Goal: Task Accomplishment & Management: Use online tool/utility

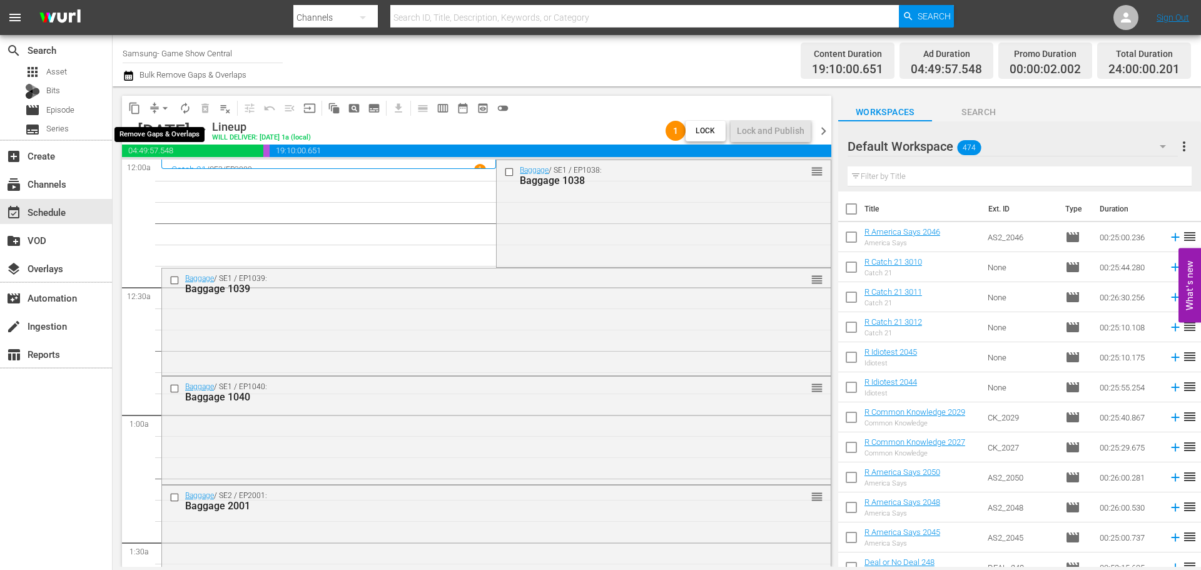
click at [165, 100] on button "arrow_drop_down" at bounding box center [165, 108] width 20 height 20
click at [190, 138] on li "Align to Midnight" at bounding box center [165, 133] width 131 height 21
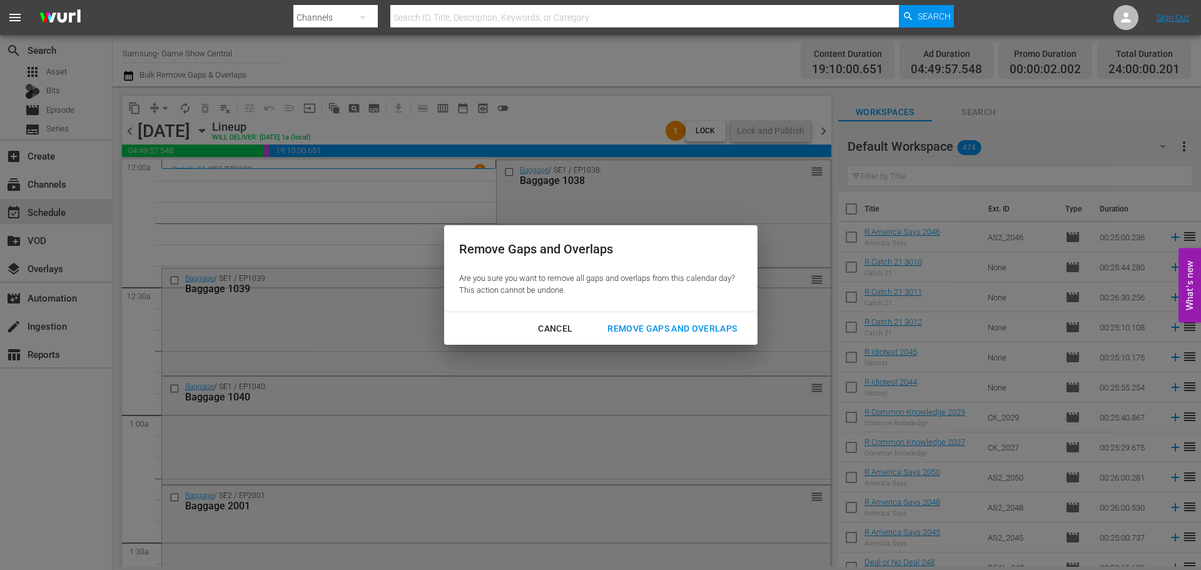
click at [667, 320] on button "Remove Gaps and Overlaps" at bounding box center [672, 328] width 160 height 23
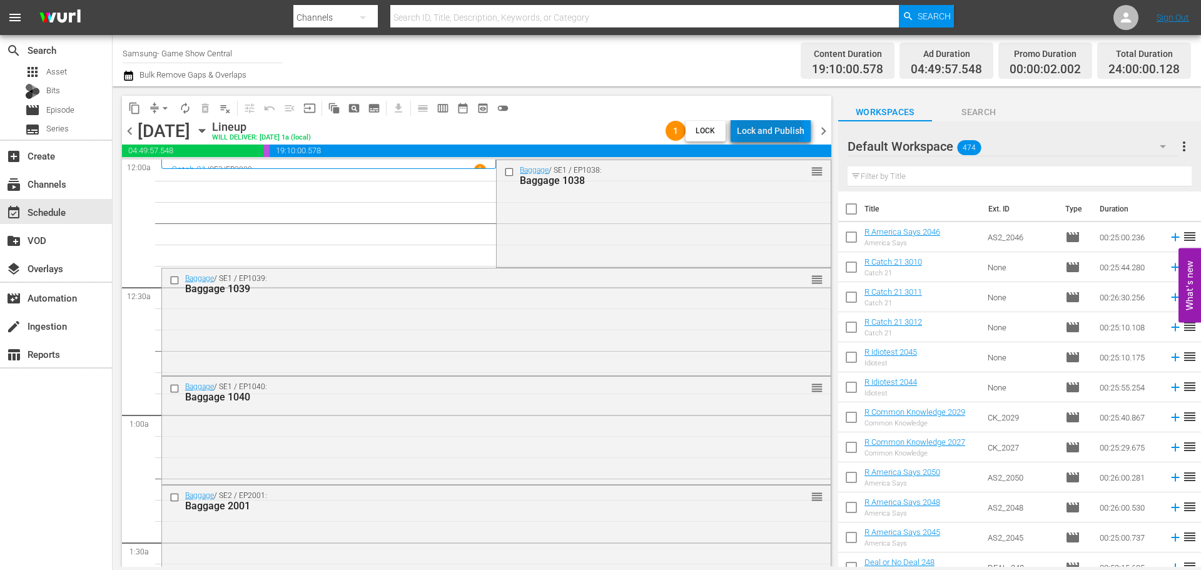
click at [768, 125] on div "Lock and Publish" at bounding box center [771, 130] width 68 height 23
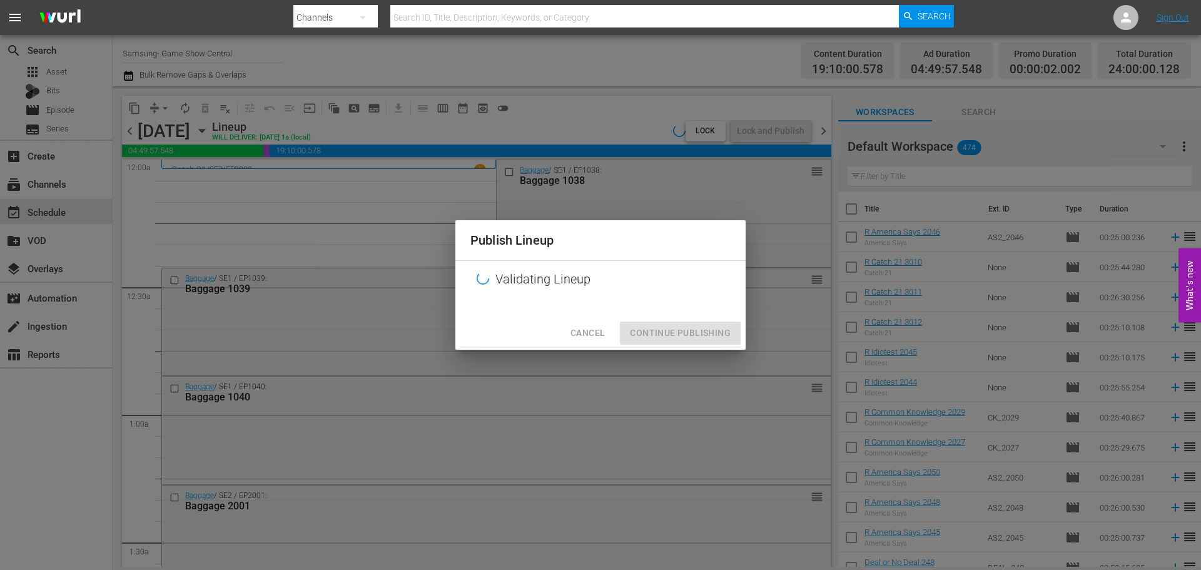
click at [659, 338] on div "Cancel Continue Publishing" at bounding box center [600, 333] width 290 height 33
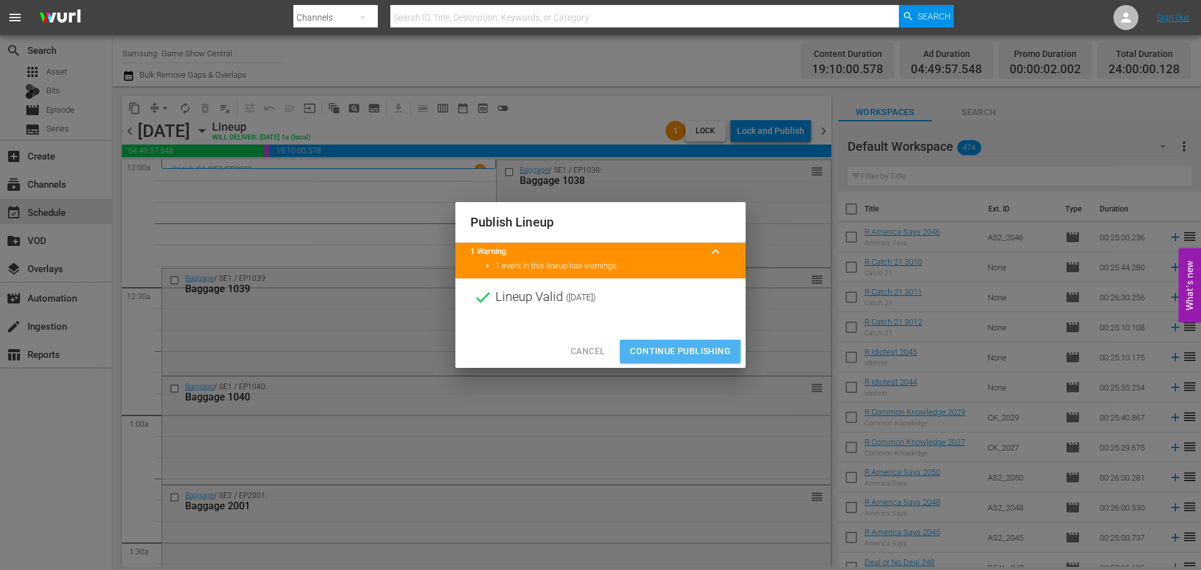
click at [682, 345] on span "Continue Publishing" at bounding box center [680, 351] width 101 height 16
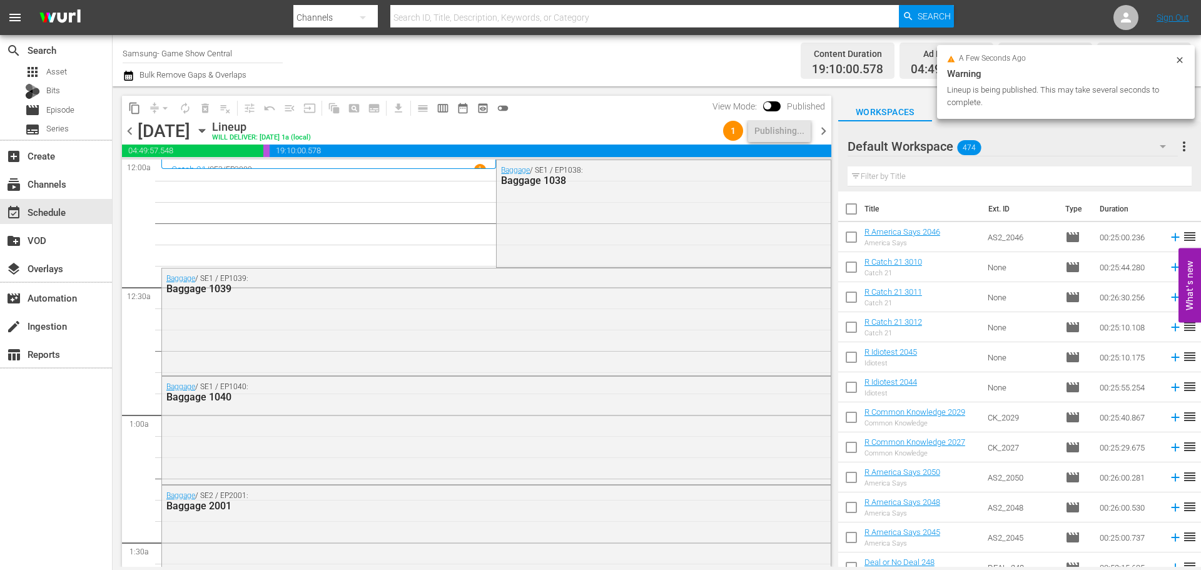
click at [209, 133] on icon "button" at bounding box center [202, 131] width 14 height 14
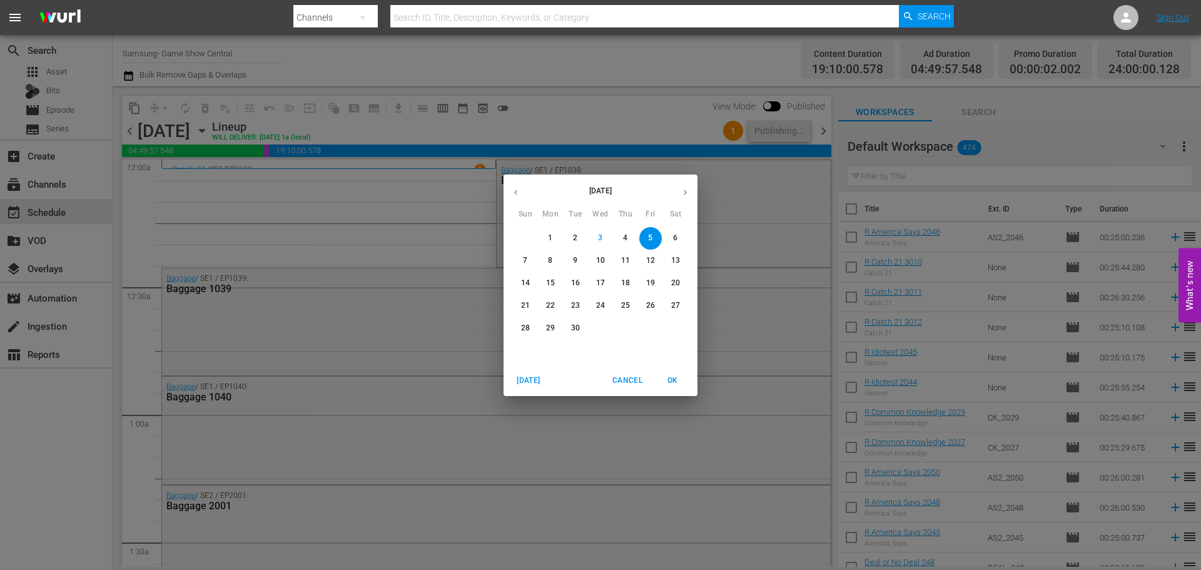
click at [667, 239] on span "6" at bounding box center [675, 238] width 23 height 11
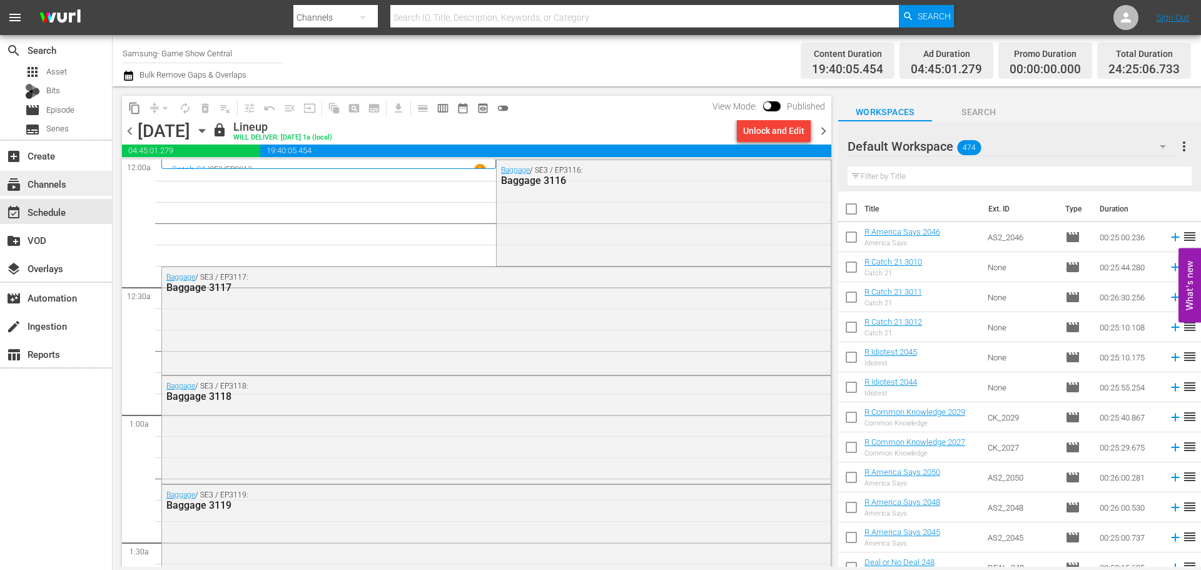
click at [11, 181] on span "subscriptions" at bounding box center [13, 184] width 15 height 15
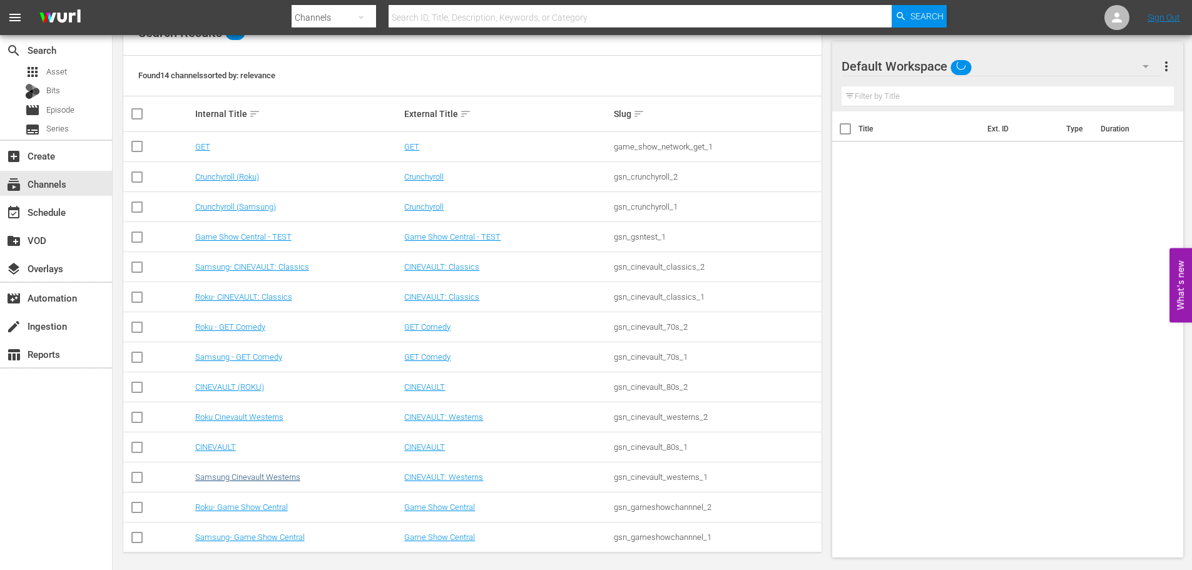
scroll to position [157, 0]
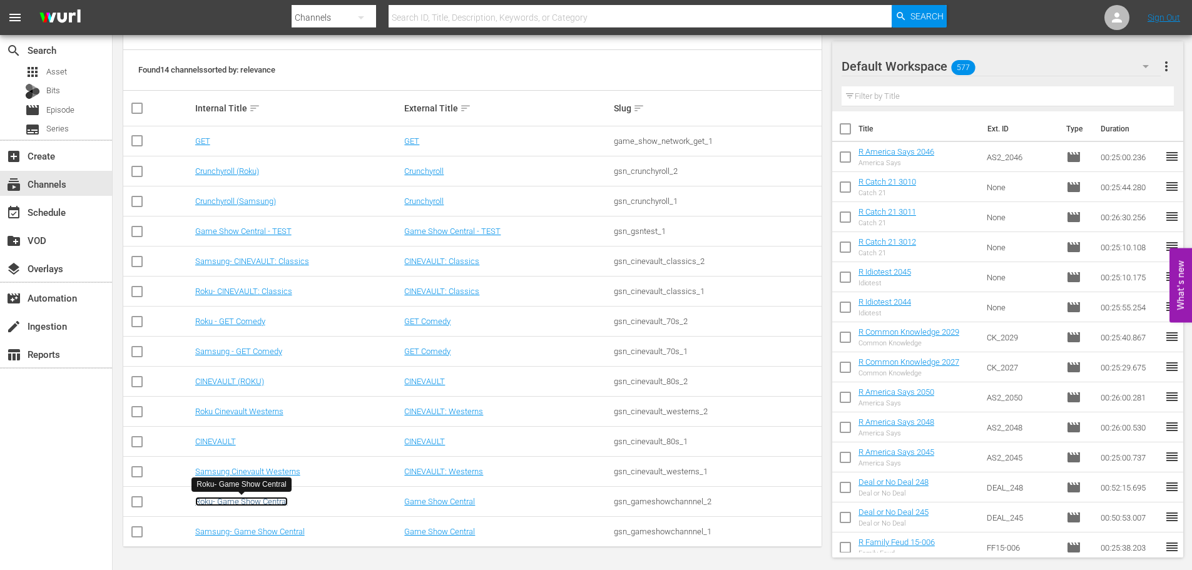
click at [238, 501] on link "Roku- Game Show Central" at bounding box center [241, 501] width 93 height 9
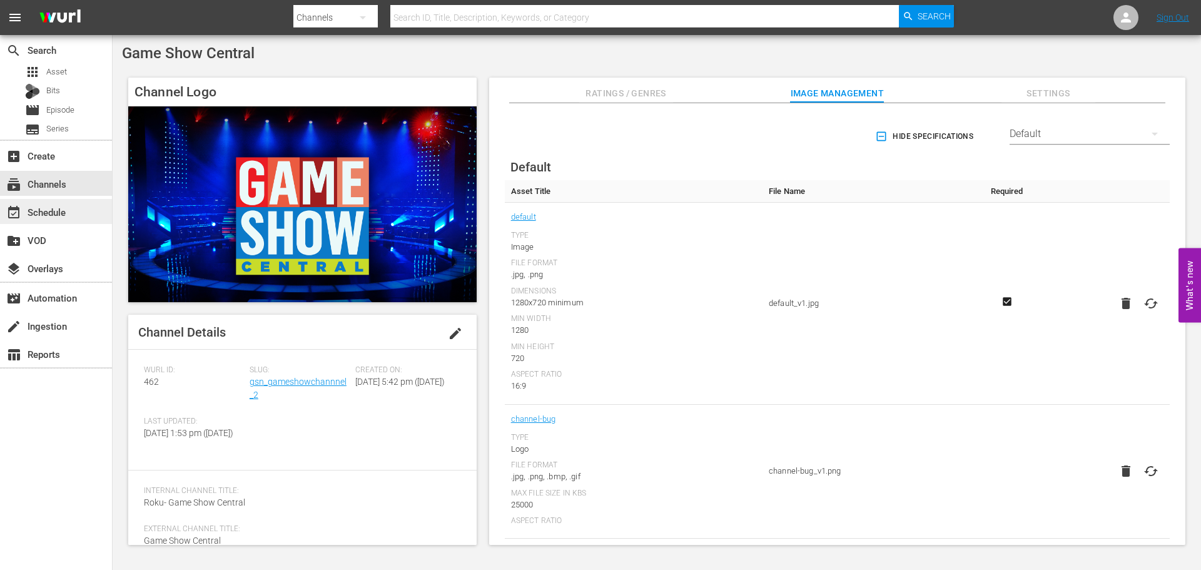
click at [70, 219] on div "event_available Schedule" at bounding box center [56, 211] width 112 height 25
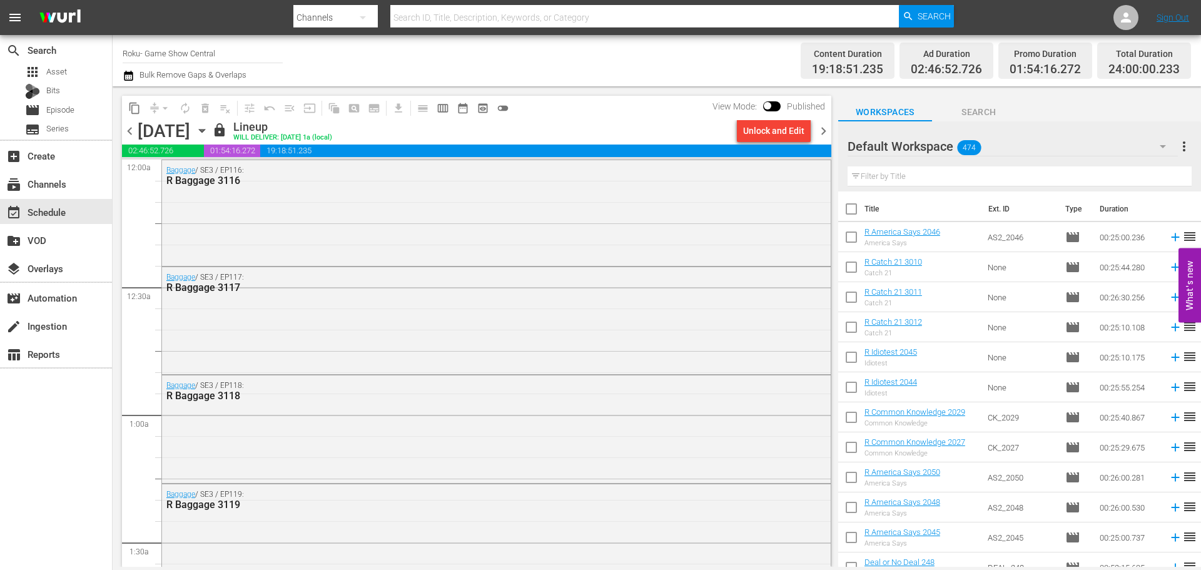
click at [132, 133] on span "chevron_left" at bounding box center [130, 131] width 16 height 16
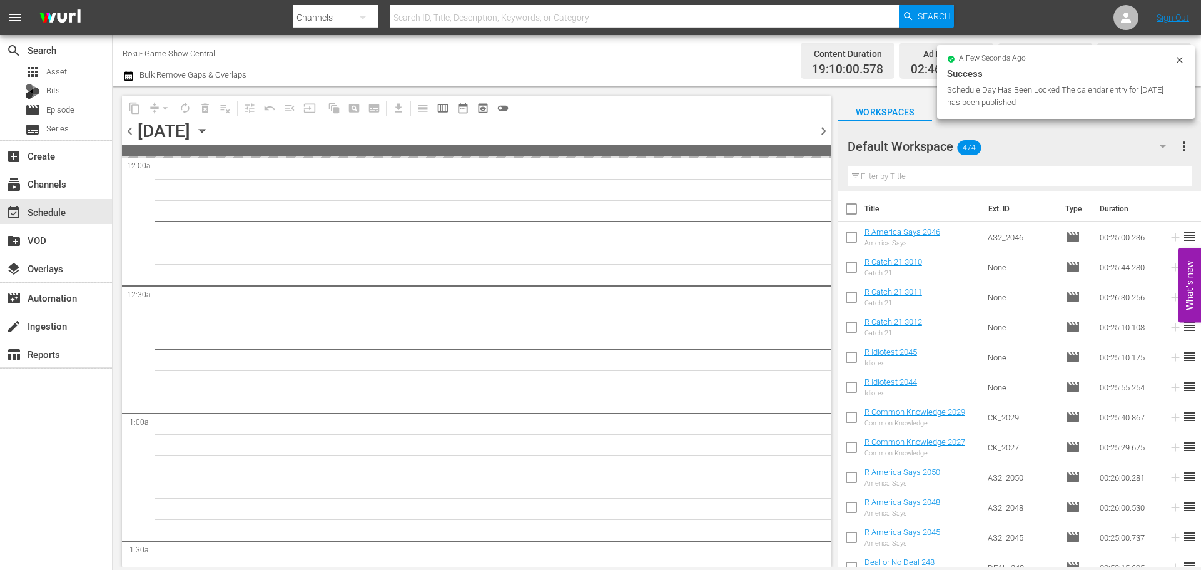
click at [793, 121] on div "chevron_left [DATE] [DATE] chevron_right" at bounding box center [476, 132] width 709 height 24
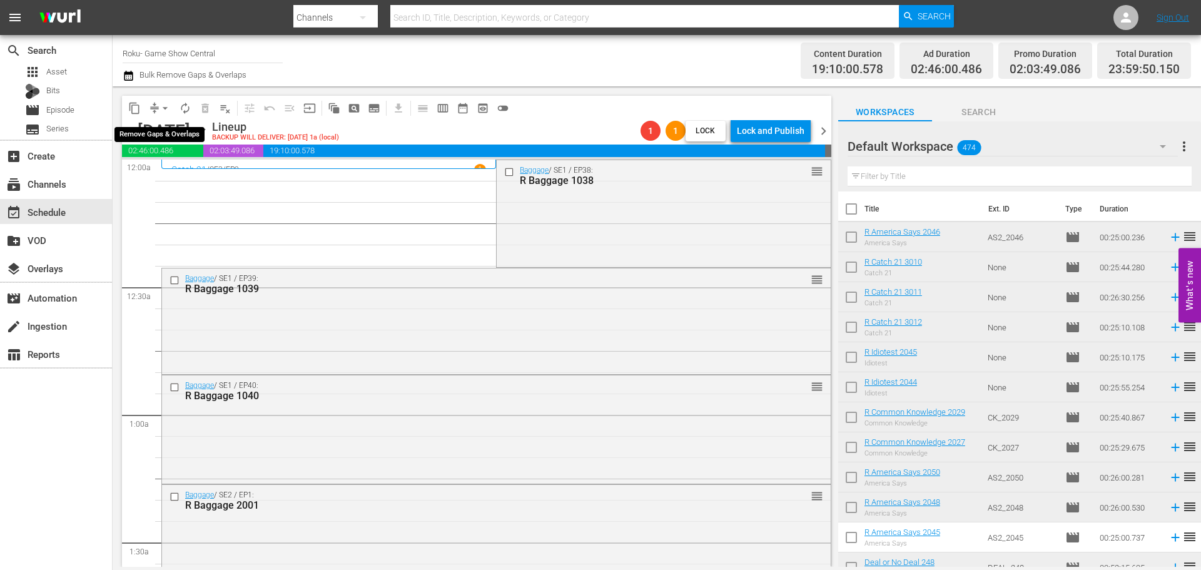
click at [158, 110] on button "arrow_drop_down" at bounding box center [165, 108] width 20 height 20
click at [158, 126] on li "Align to Midnight" at bounding box center [165, 133] width 131 height 21
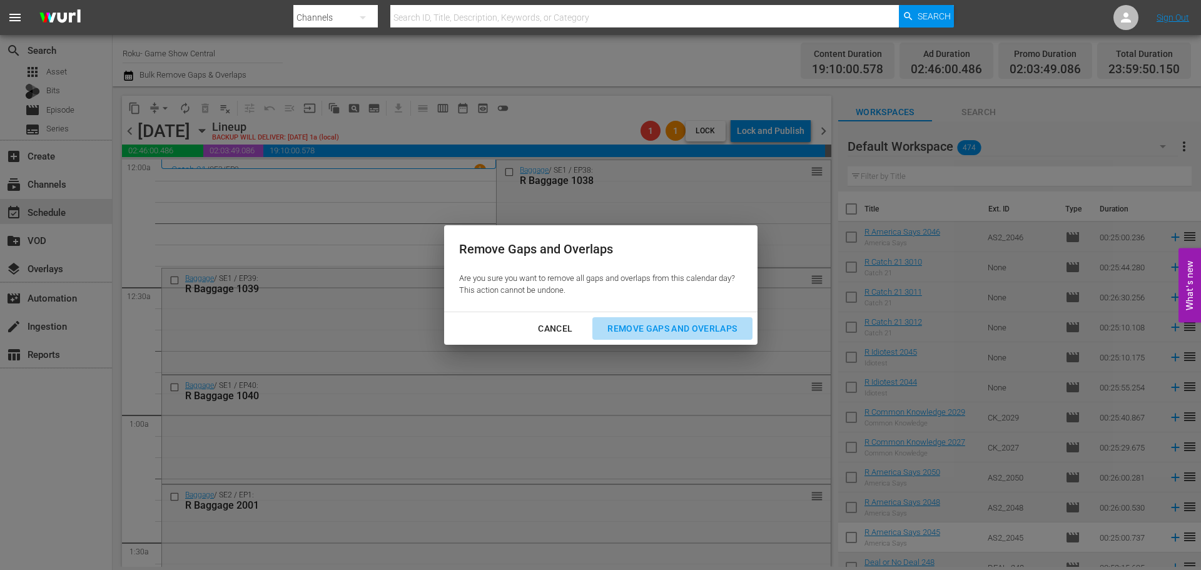
click at [698, 323] on div "Remove Gaps and Overlaps" at bounding box center [672, 329] width 150 height 16
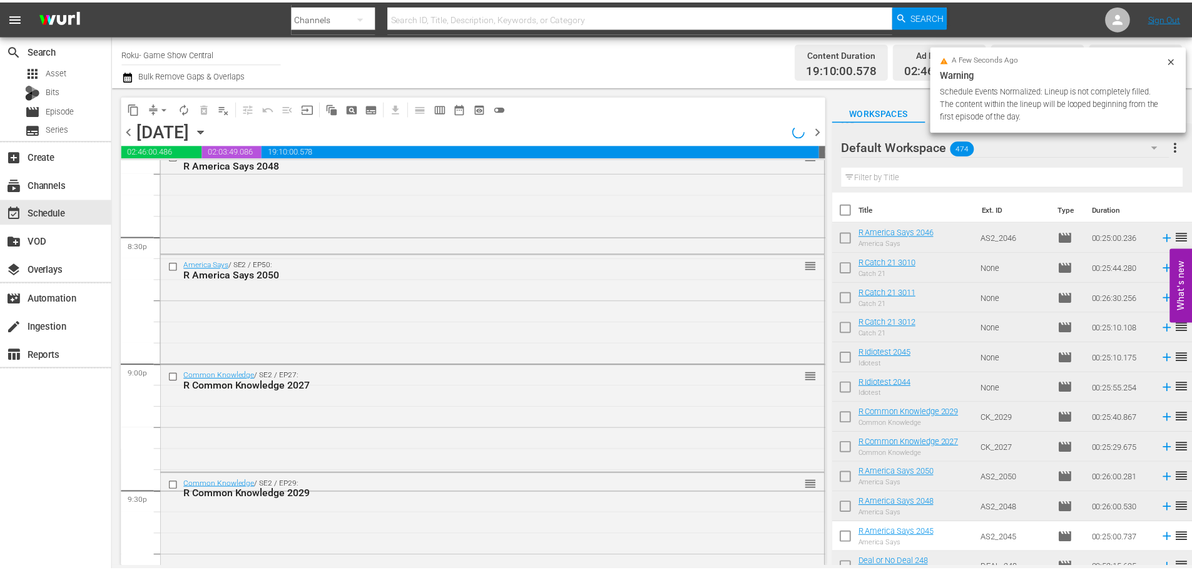
scroll to position [5718, 0]
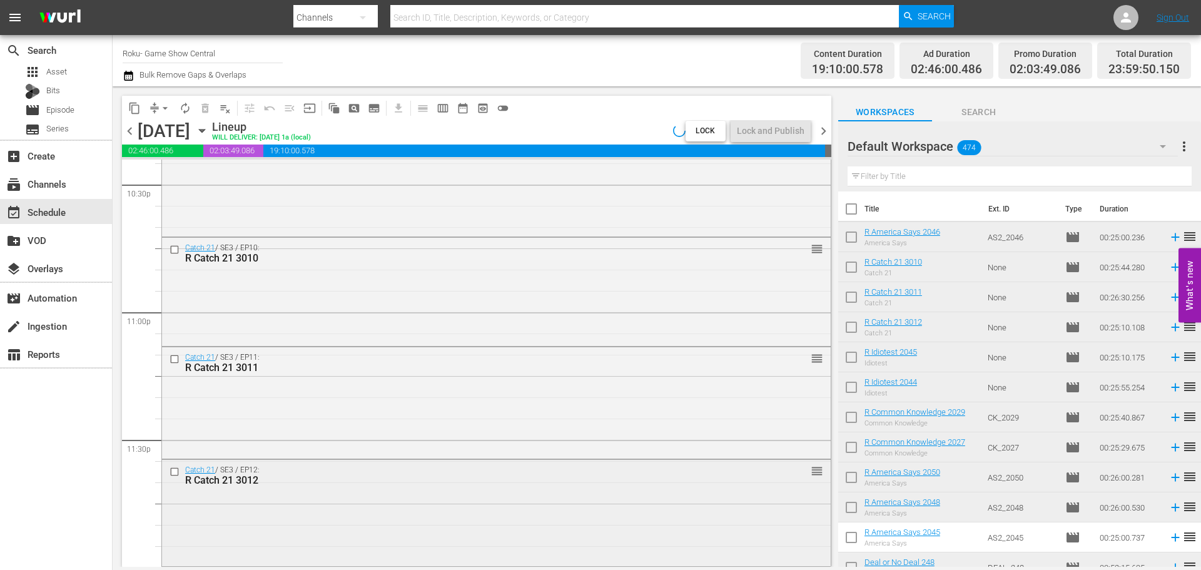
click at [601, 493] on div "Catch 21 / SE3 / EP12: R Catch 21 3012 reorder" at bounding box center [496, 511] width 669 height 103
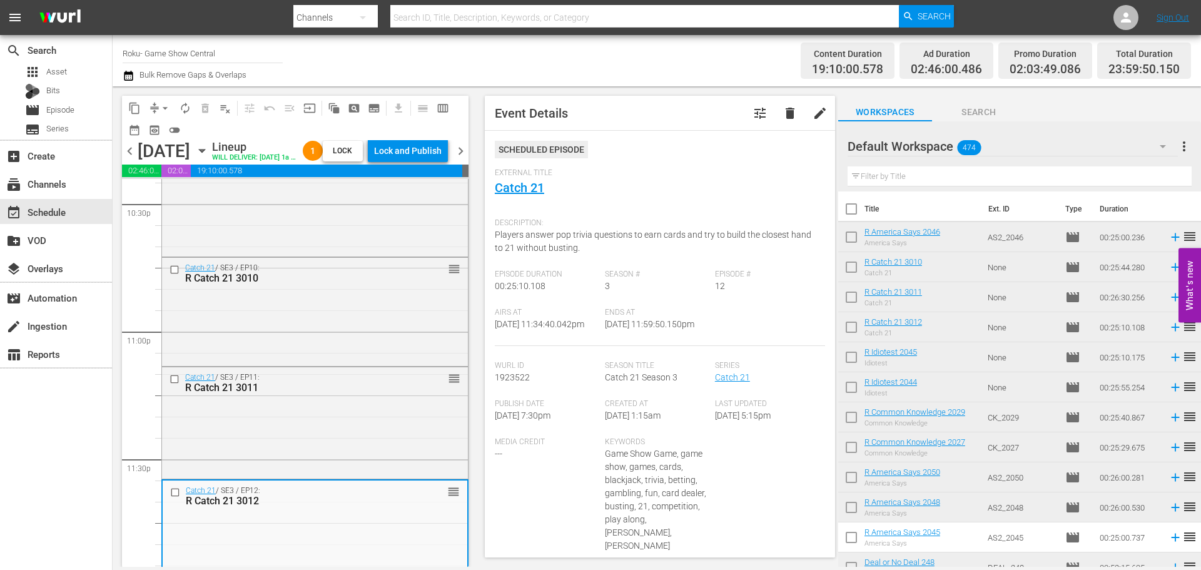
click at [532, 197] on div "External Title Catch 21" at bounding box center [660, 190] width 330 height 44
click at [530, 184] on link "Catch 21" at bounding box center [519, 187] width 49 height 15
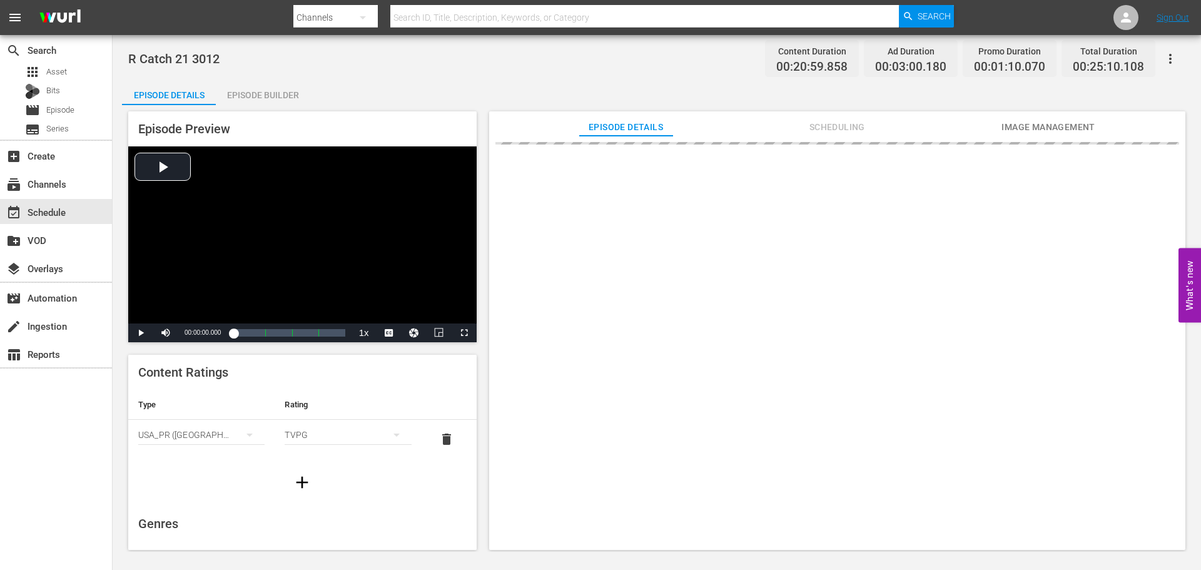
click at [284, 86] on div "Episode Builder" at bounding box center [263, 95] width 94 height 30
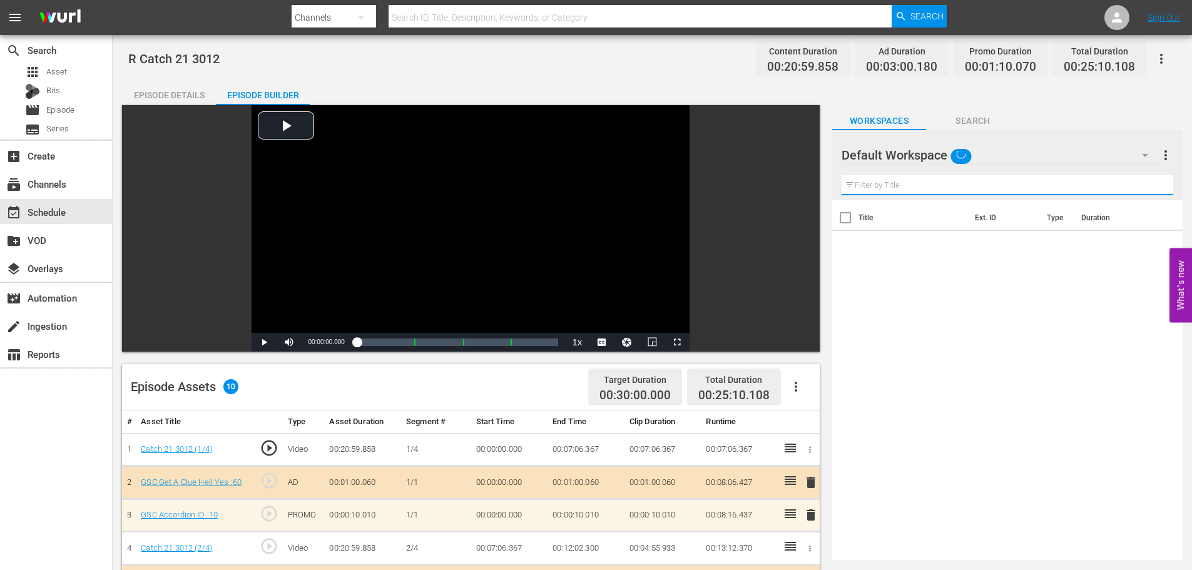
drag, startPoint x: 893, startPoint y: 180, endPoint x: 909, endPoint y: 166, distance: 20.8
click at [893, 180] on input "text" at bounding box center [1007, 185] width 332 height 20
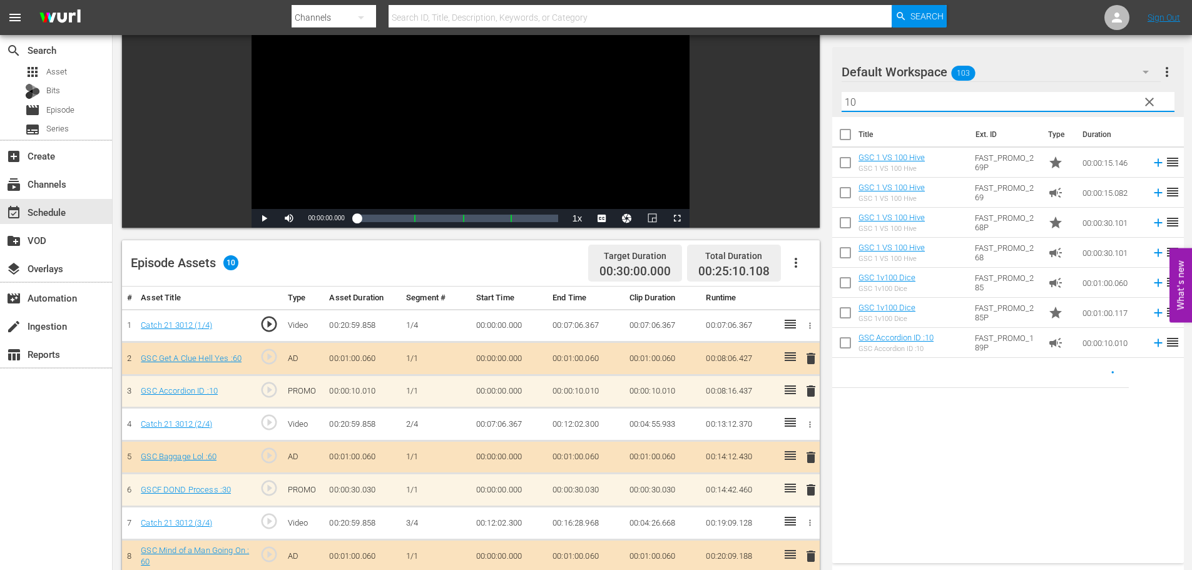
scroll to position [326, 0]
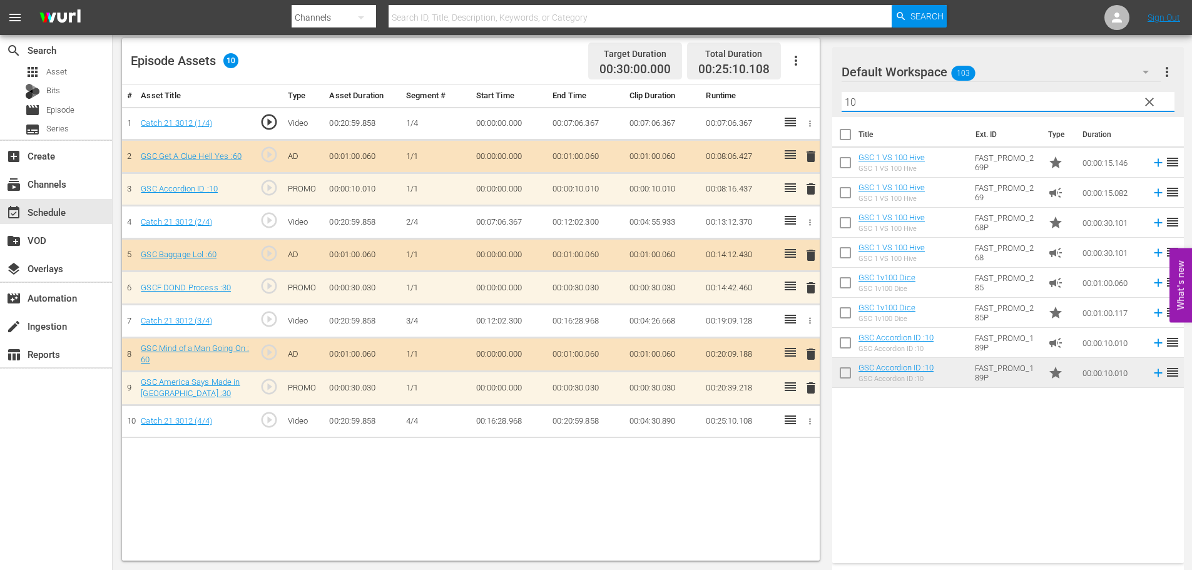
click at [809, 192] on span "delete" at bounding box center [810, 188] width 15 height 15
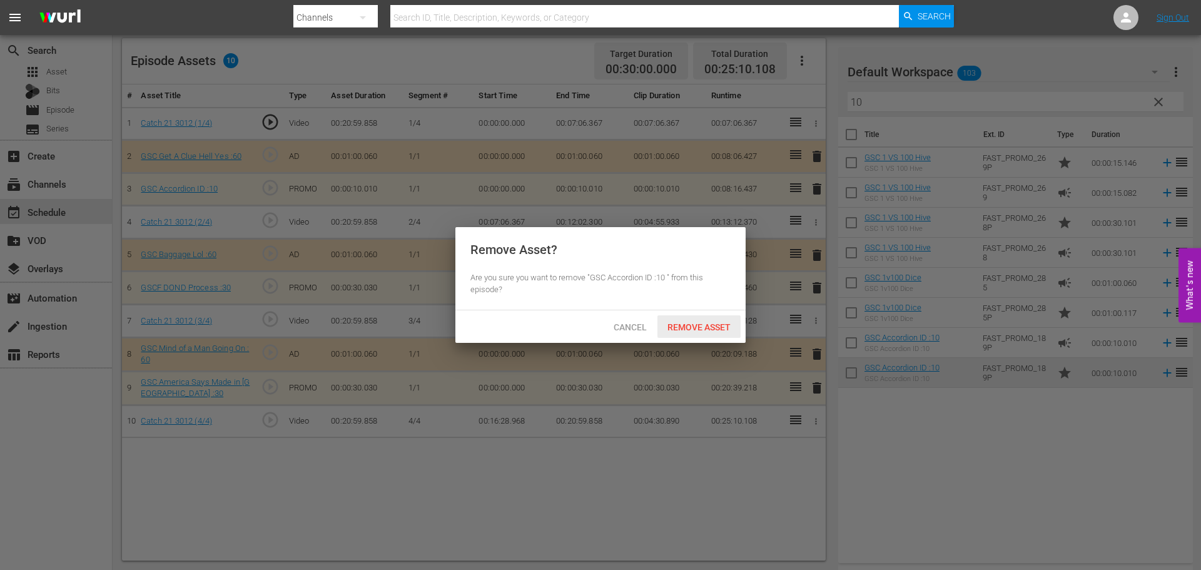
click at [704, 330] on span "Remove Asset" at bounding box center [698, 327] width 83 height 10
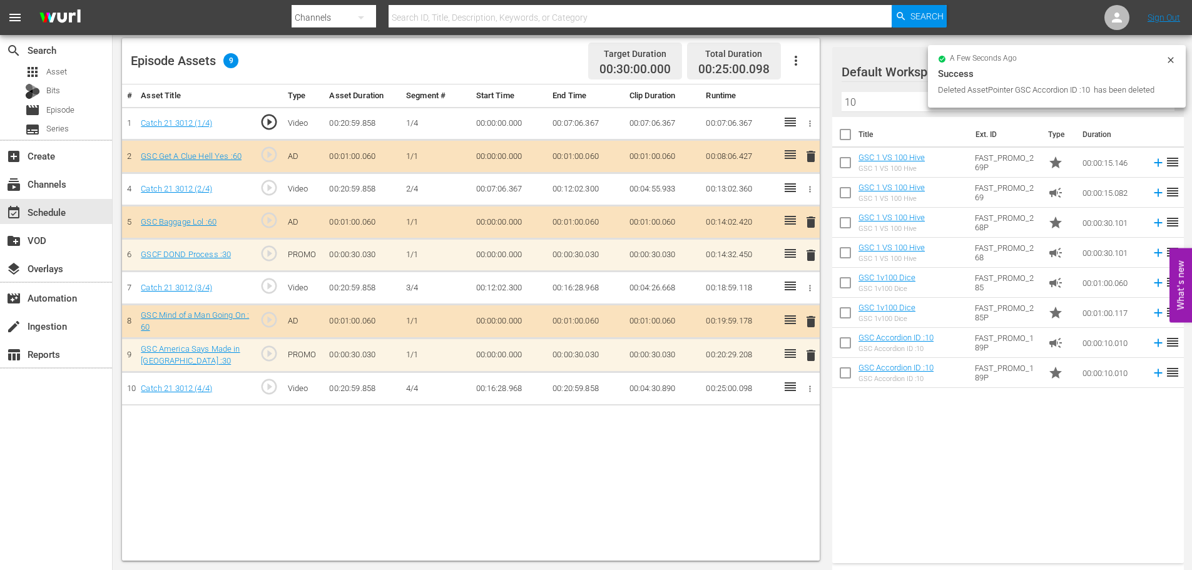
click at [921, 122] on th "Title" at bounding box center [912, 134] width 109 height 35
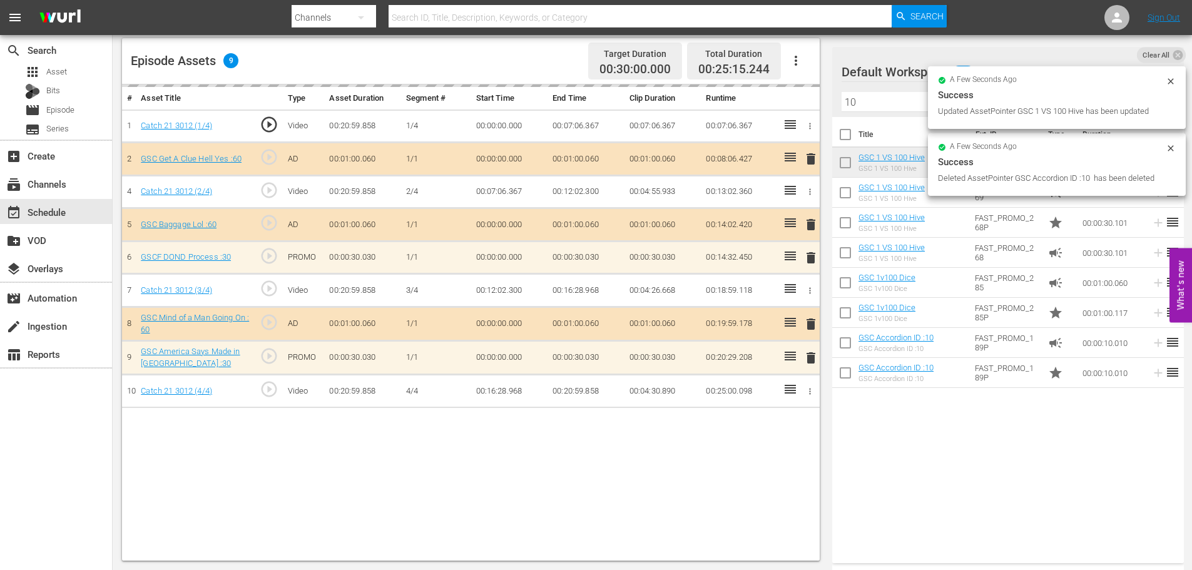
click at [887, 106] on input "10" at bounding box center [1007, 102] width 333 height 20
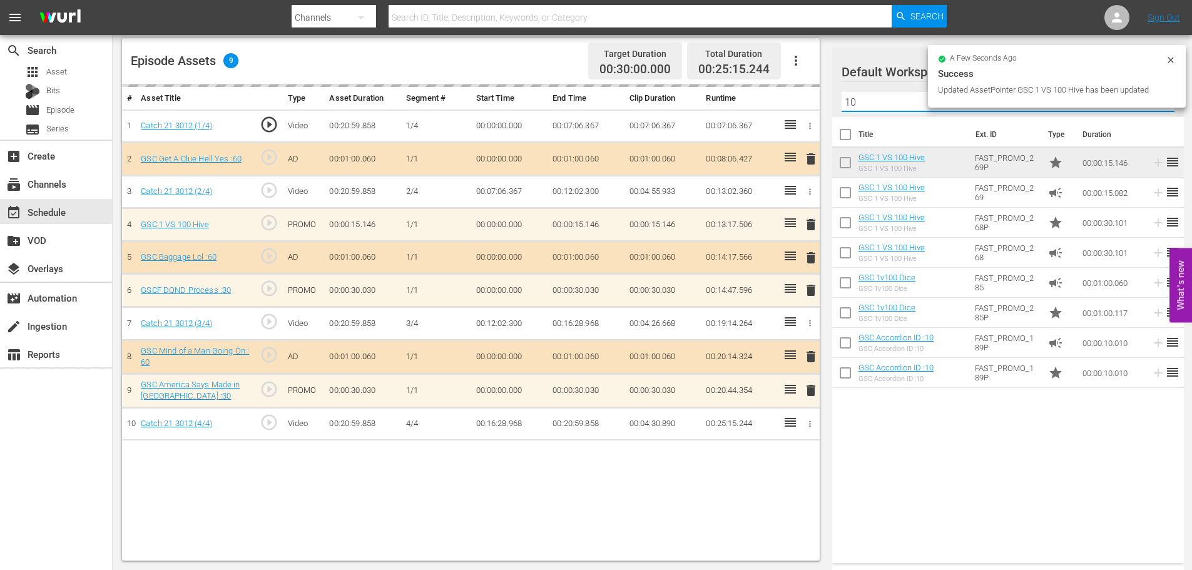
type input "1"
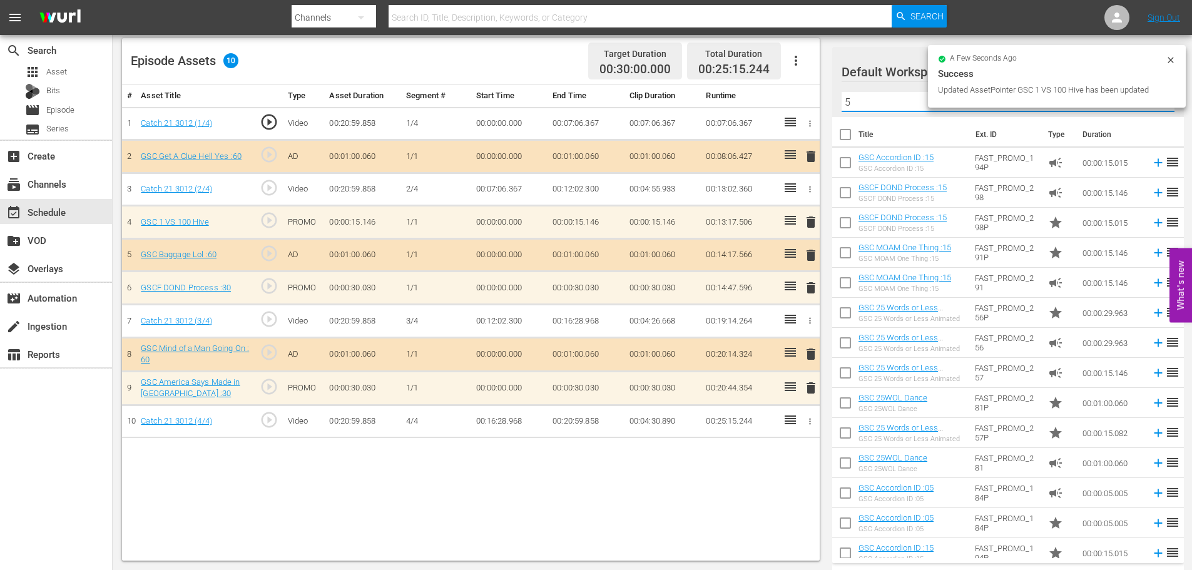
type input "5"
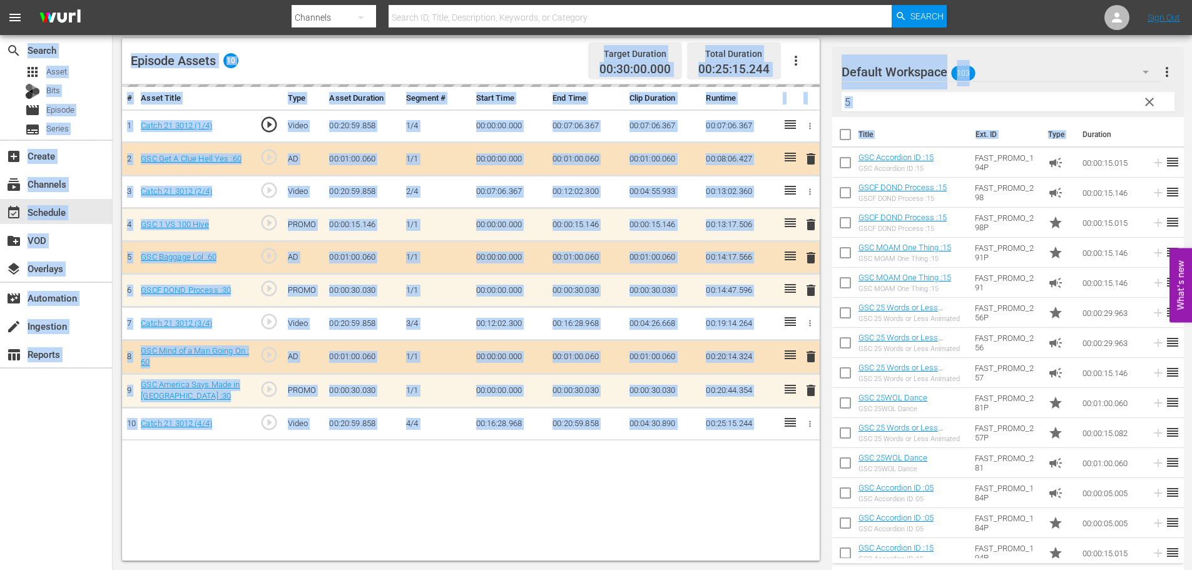
click at [408, 470] on div "# Asset Title Type Asset Duration Segment # Start Time End Time Clip Duration R…" at bounding box center [470, 322] width 697 height 476
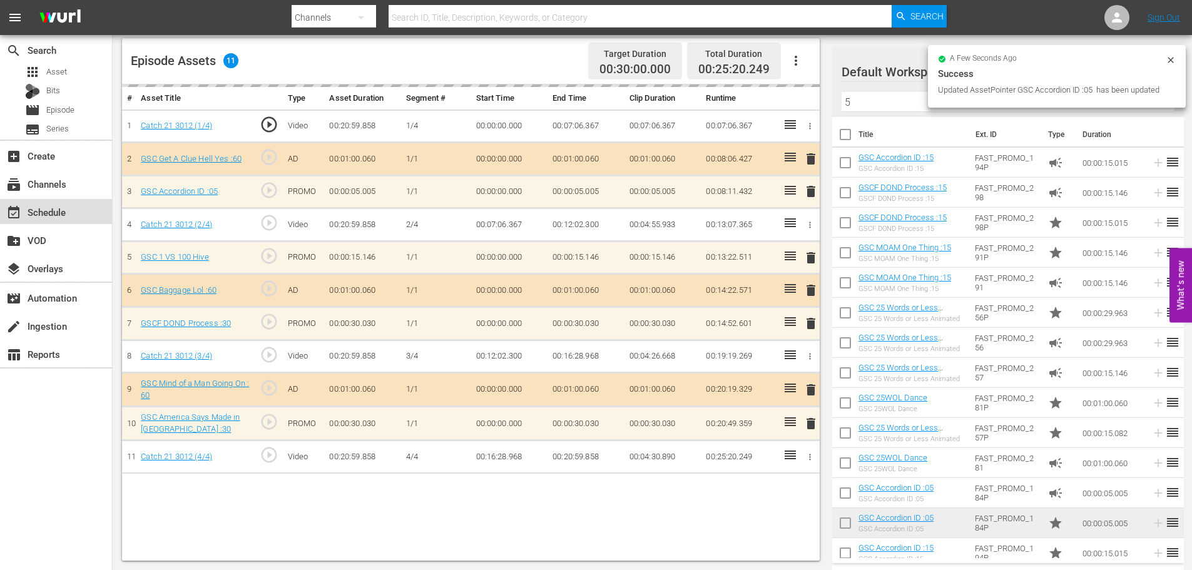
click at [49, 216] on div "event_available Schedule" at bounding box center [35, 210] width 70 height 11
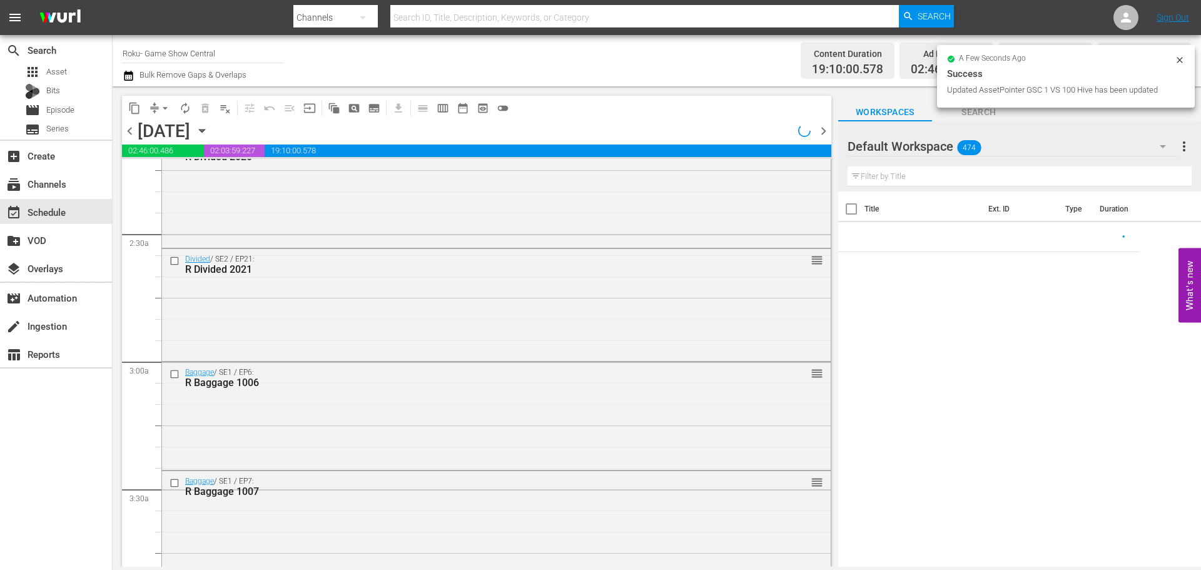
scroll to position [499, 0]
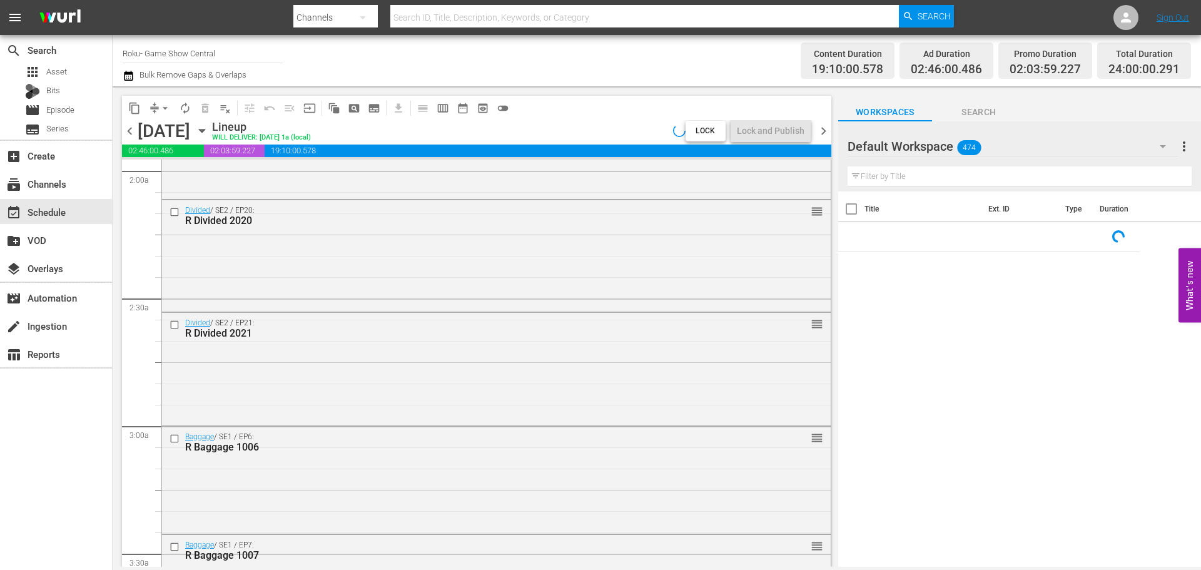
click at [159, 108] on span "arrow_drop_down" at bounding box center [165, 108] width 13 height 13
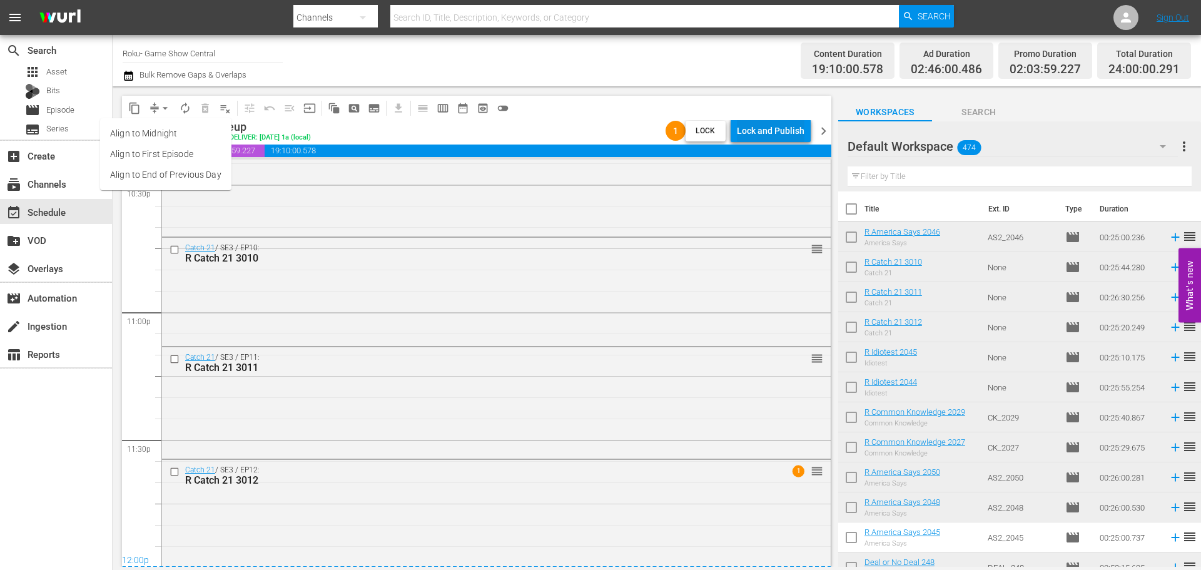
click at [760, 126] on div "Lock and Publish" at bounding box center [771, 130] width 68 height 23
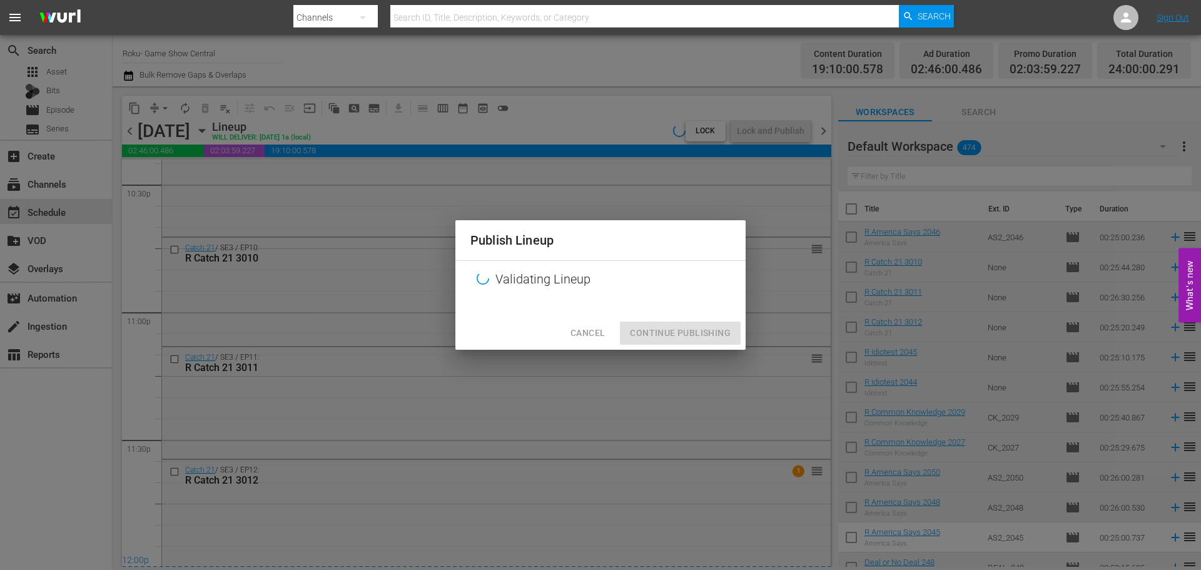
click at [663, 323] on div "Cancel Continue Publishing" at bounding box center [600, 333] width 290 height 33
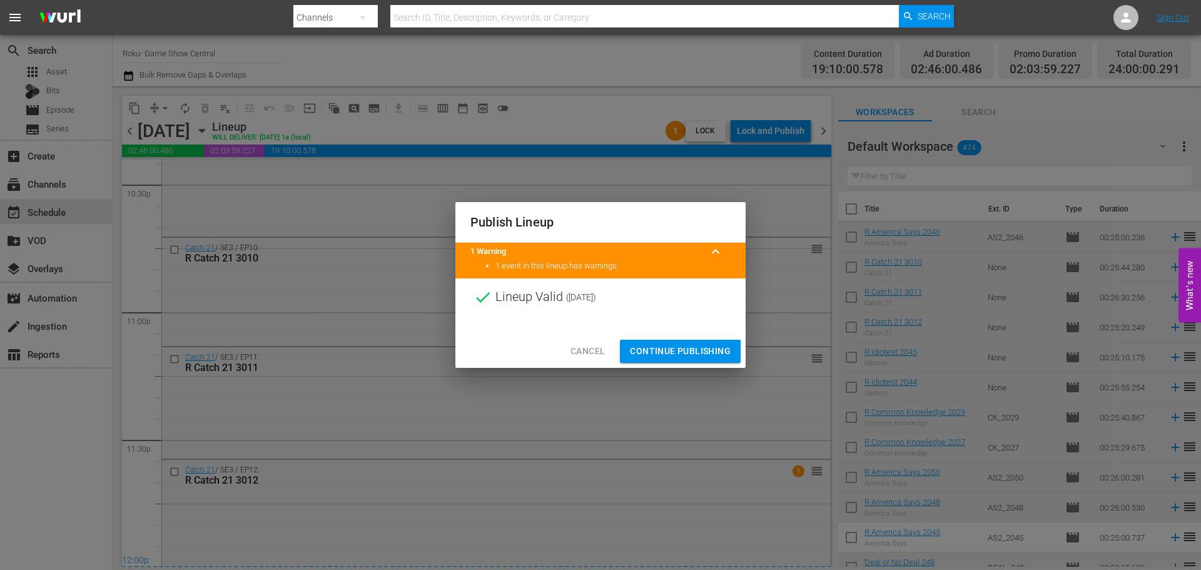
click at [668, 345] on span "Continue Publishing" at bounding box center [680, 351] width 101 height 16
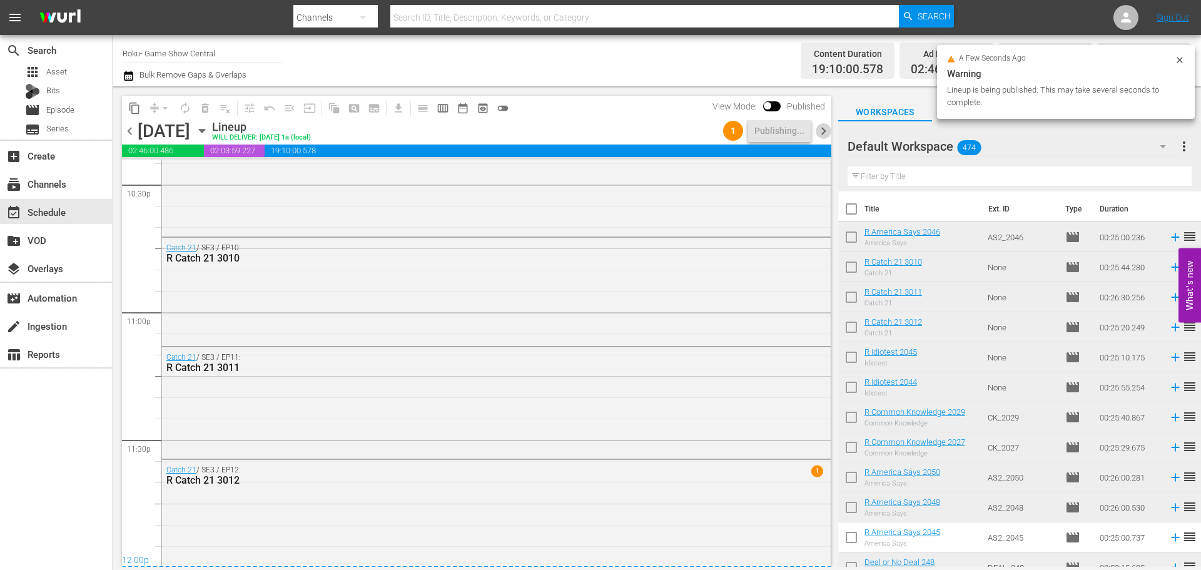
click at [826, 131] on span "chevron_right" at bounding box center [824, 131] width 16 height 16
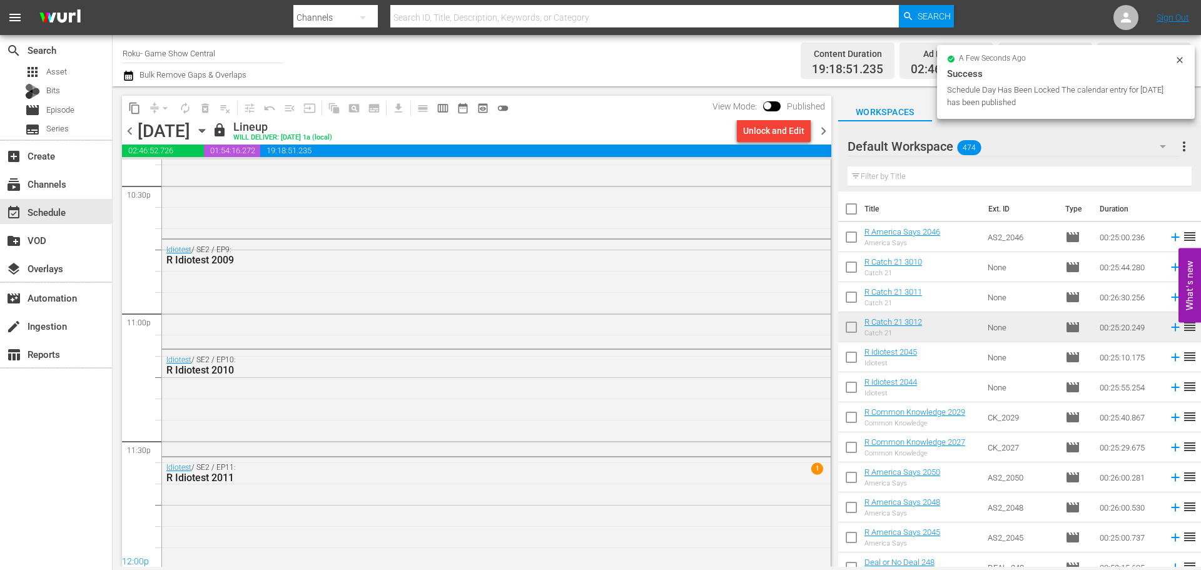
scroll to position [5342, 0]
